Goal: Information Seeking & Learning: Learn about a topic

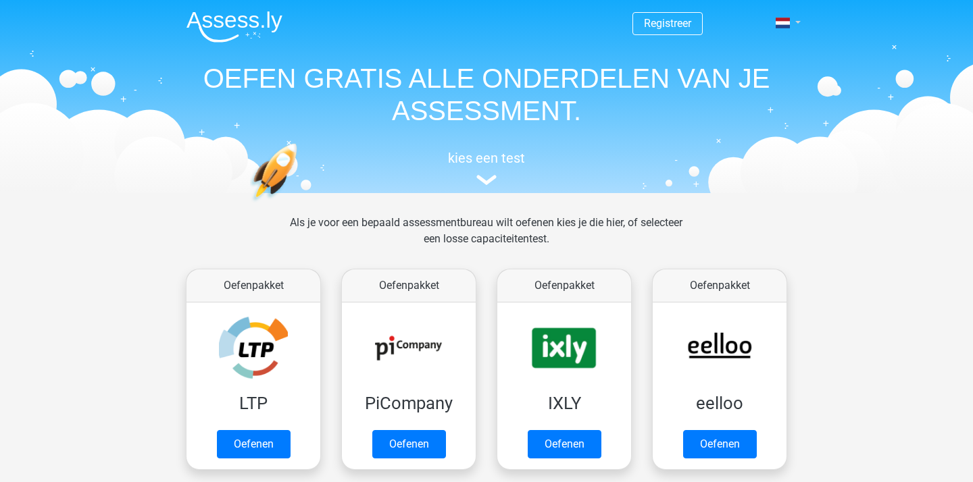
click at [797, 21] on link at bounding box center [783, 23] width 27 height 16
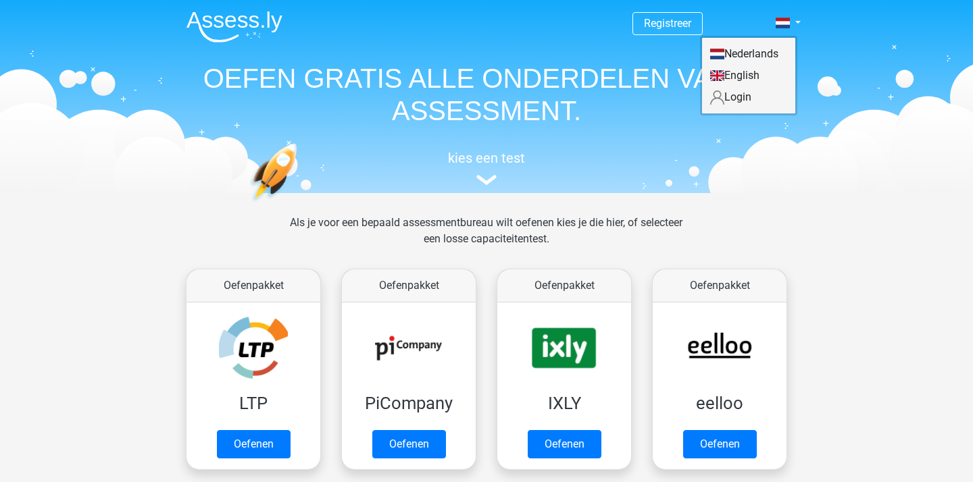
click at [741, 103] on link "Login" at bounding box center [748, 97] width 93 height 22
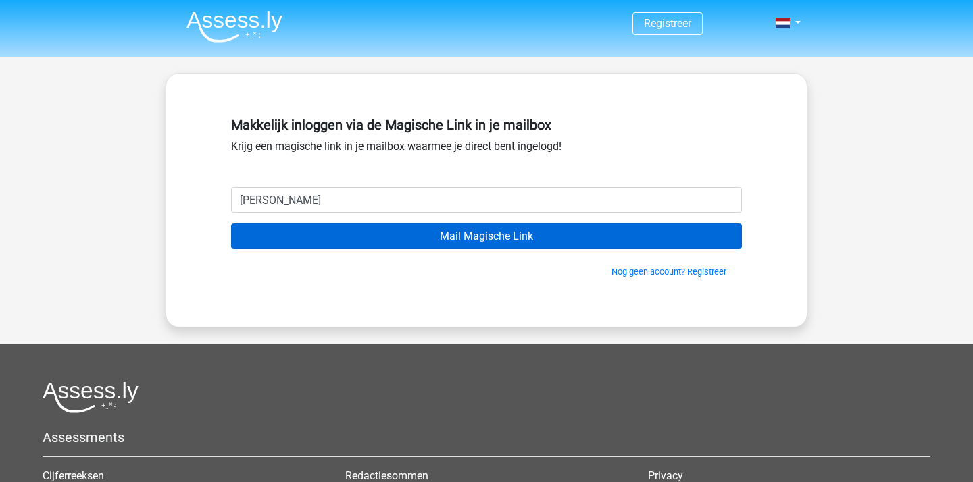
type input "[PERSON_NAME][EMAIL_ADDRESS][DOMAIN_NAME]"
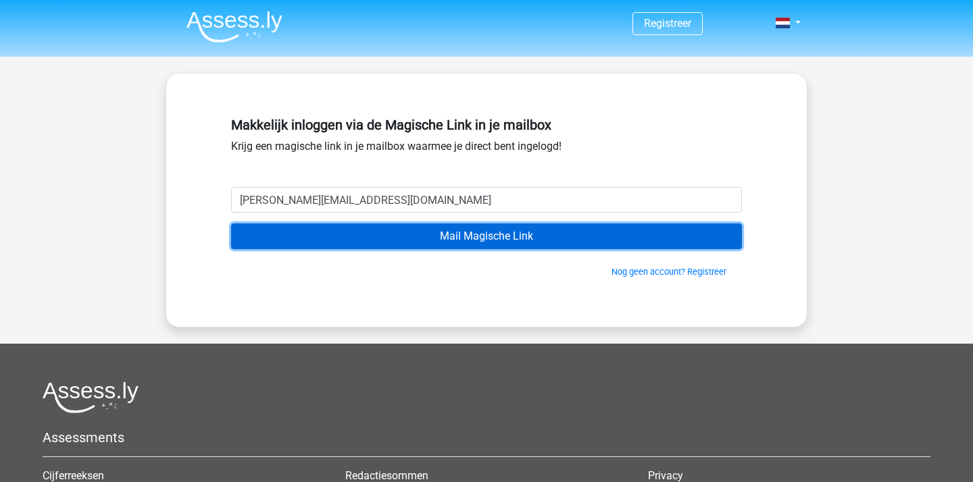
click at [401, 237] on input "Mail Magische Link" at bounding box center [486, 237] width 511 height 26
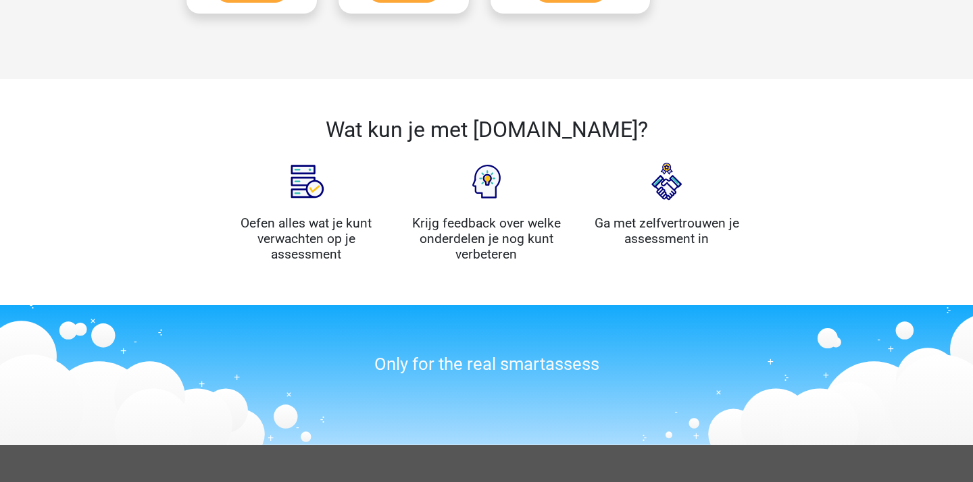
scroll to position [1355, 0]
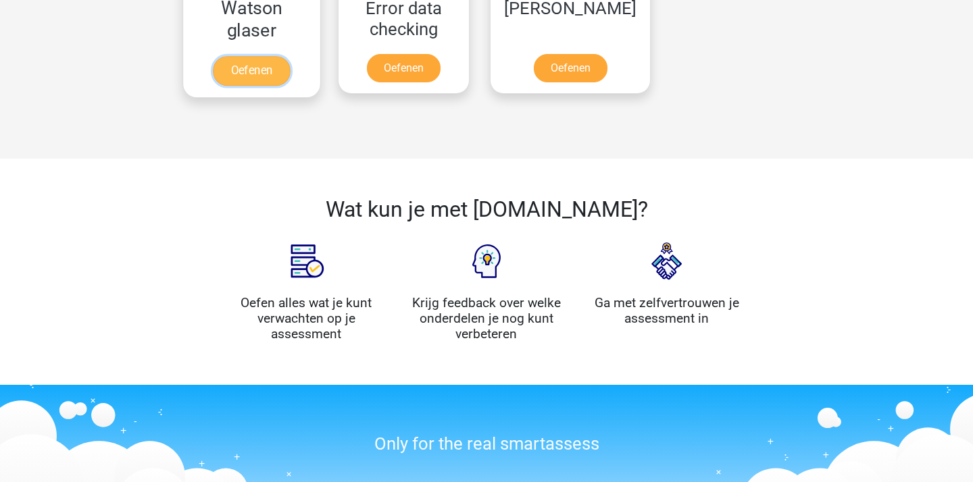
click at [255, 68] on link "Oefenen" at bounding box center [251, 71] width 77 height 30
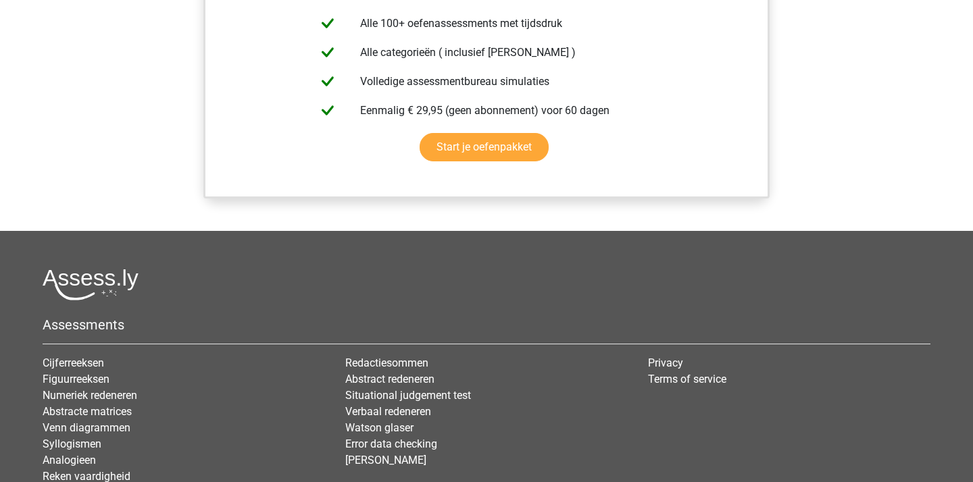
scroll to position [866, 0]
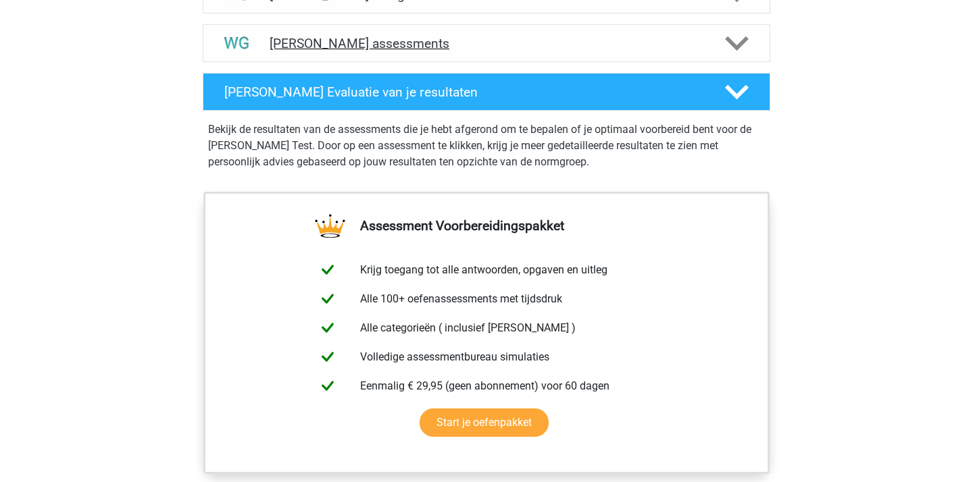
click at [482, 49] on h4 "[PERSON_NAME] assessments" at bounding box center [487, 44] width 434 height 16
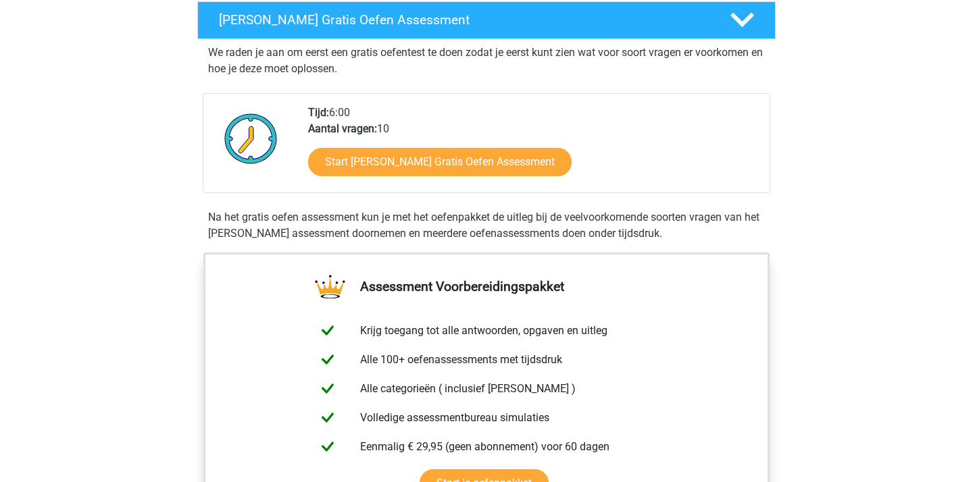
scroll to position [0, 0]
